Goal: Information Seeking & Learning: Learn about a topic

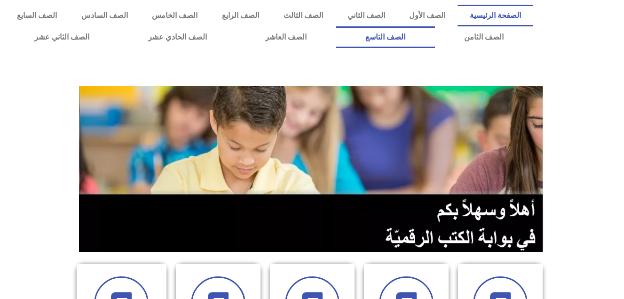
click at [336, 26] on link "الصف التاسع" at bounding box center [385, 37] width 99 height 22
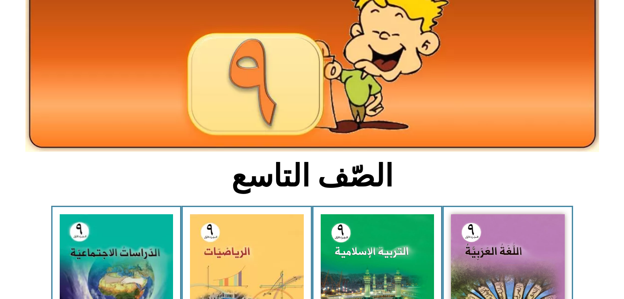
scroll to position [94, 0]
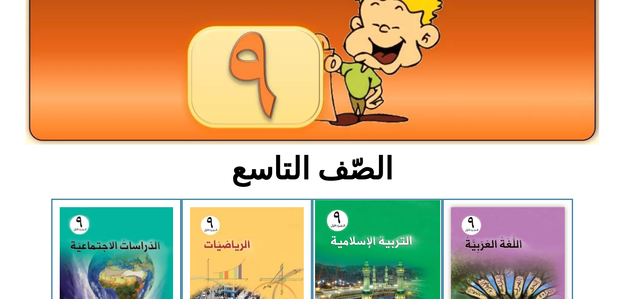
click at [382, 246] on img at bounding box center [377, 277] width 125 height 155
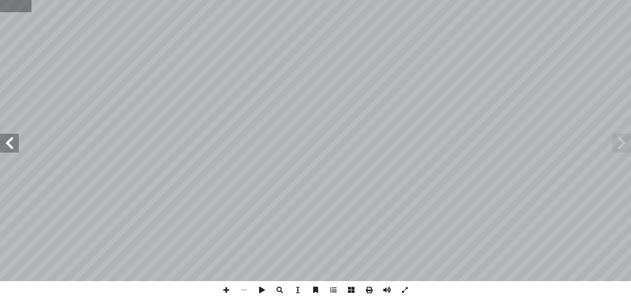
click at [8, 10] on input "text" at bounding box center [15, 6] width 31 height 12
type input "**"
click at [8, 152] on span at bounding box center [9, 143] width 19 height 19
click at [224, 290] on span at bounding box center [226, 290] width 18 height 18
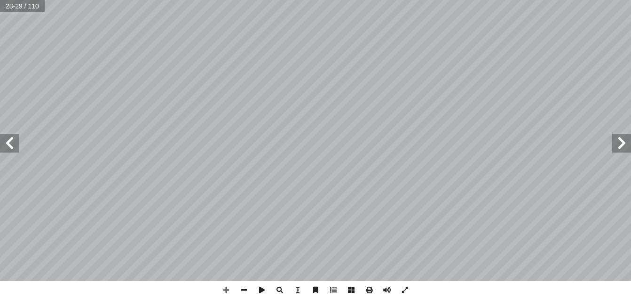
click at [333, 295] on div "درين على: � ن يكونوا ق أ ا ية الوحدة � ع من الطلبة بعد نه ّ توق ُ ي 1 . لــى � …" at bounding box center [315, 149] width 631 height 299
click at [226, 290] on span at bounding box center [226, 290] width 18 height 18
drag, startPoint x: 226, startPoint y: 290, endPoint x: 259, endPoint y: 285, distance: 33.3
click at [259, 285] on div at bounding box center [315, 290] width 197 height 18
